Goal: Information Seeking & Learning: Learn about a topic

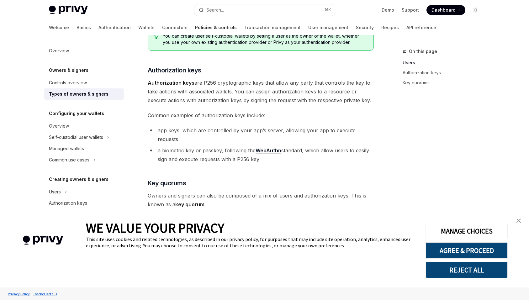
scroll to position [141, 0]
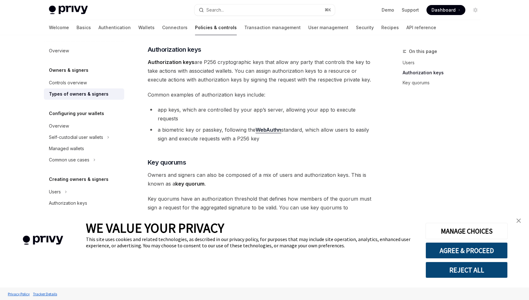
click at [438, 269] on button "REJECT ALL" at bounding box center [467, 270] width 82 height 16
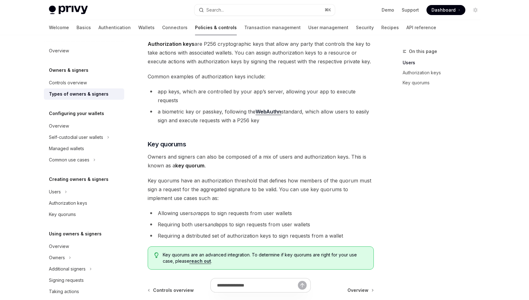
scroll to position [161, 0]
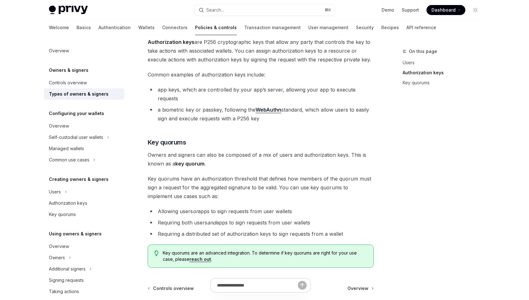
click at [234, 207] on li "Allowing users or apps to sign requests from user wallets" at bounding box center [261, 211] width 226 height 9
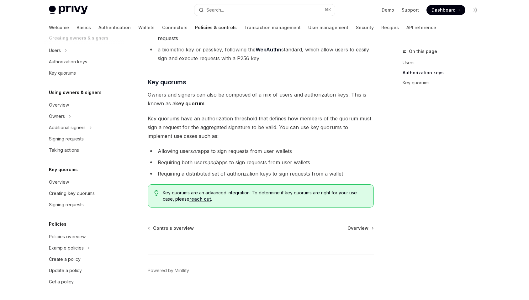
scroll to position [0, 0]
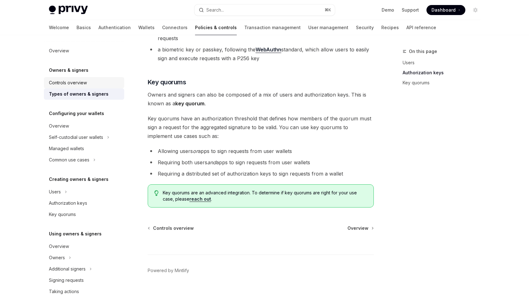
click at [84, 80] on div "Controls overview" at bounding box center [68, 83] width 38 height 8
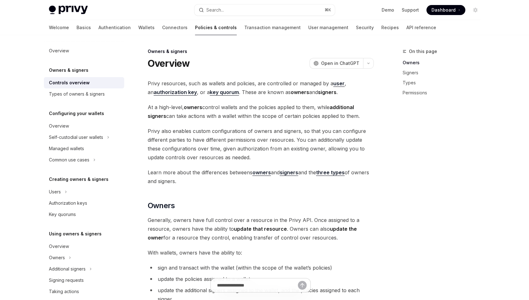
type textarea "*"
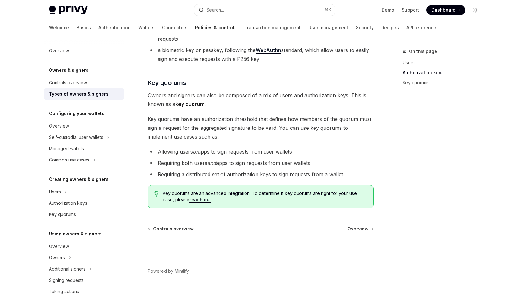
scroll to position [221, 0]
